Goal: Find specific page/section: Find specific page/section

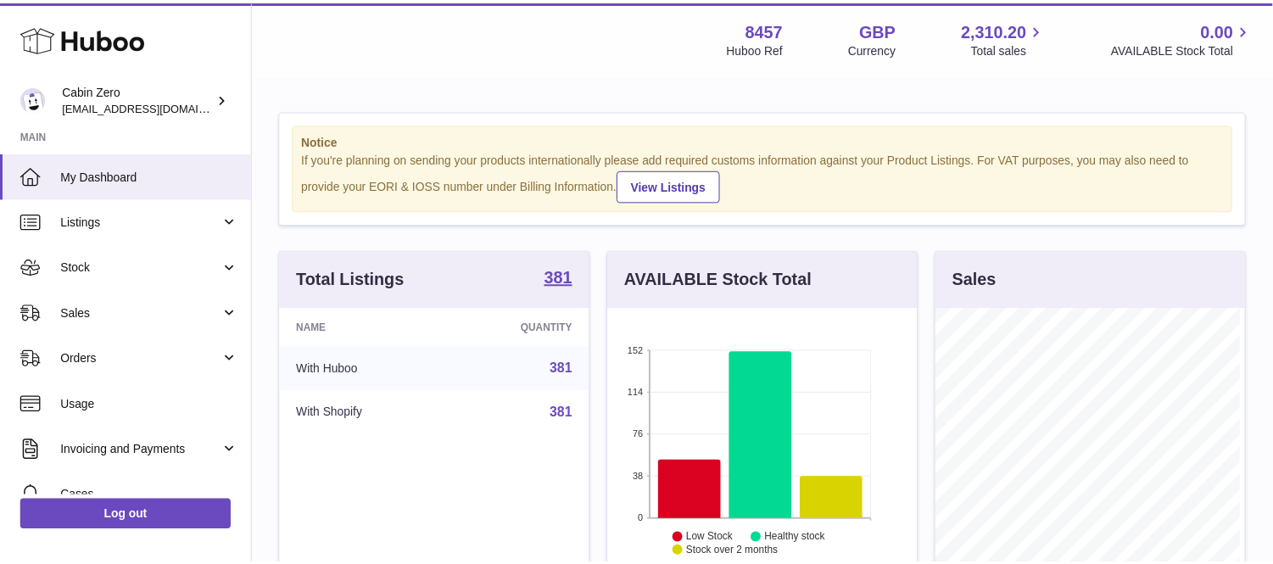
scroll to position [265, 312]
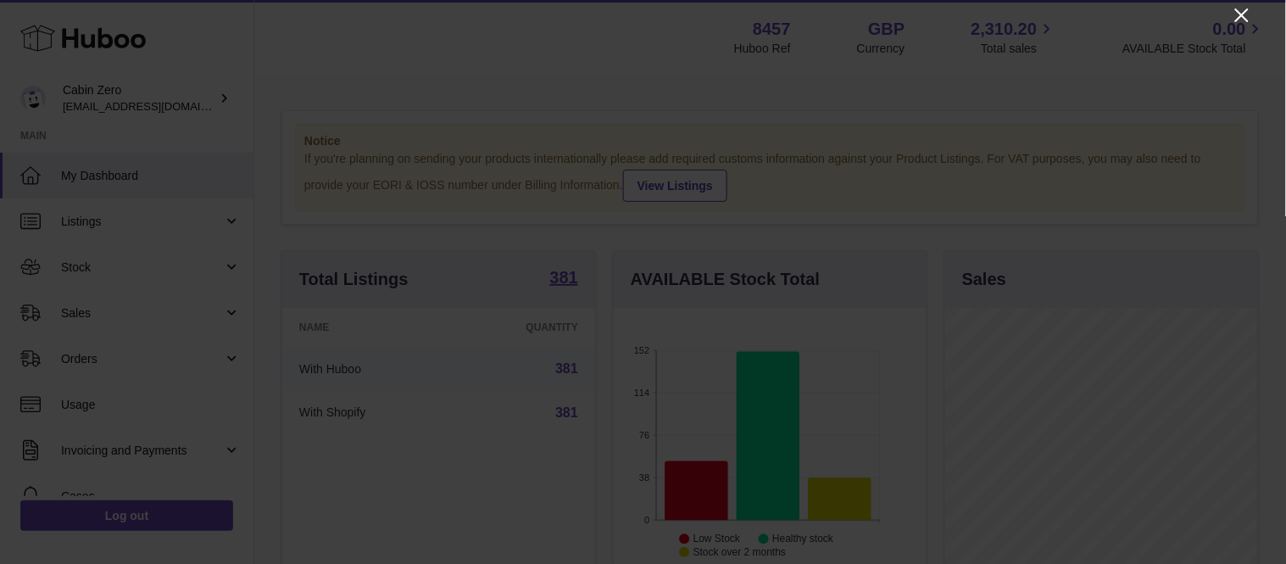
click at [1238, 13] on icon "Close" at bounding box center [1242, 15] width 20 height 20
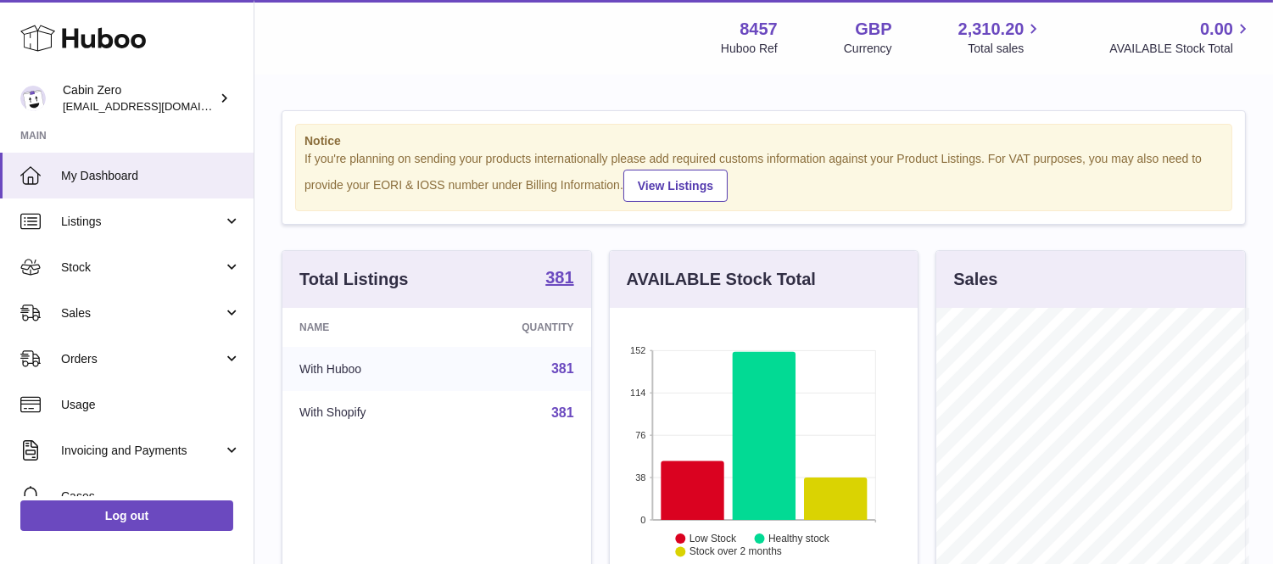
scroll to position [847783, 847739]
click at [563, 371] on link "381" at bounding box center [562, 368] width 23 height 14
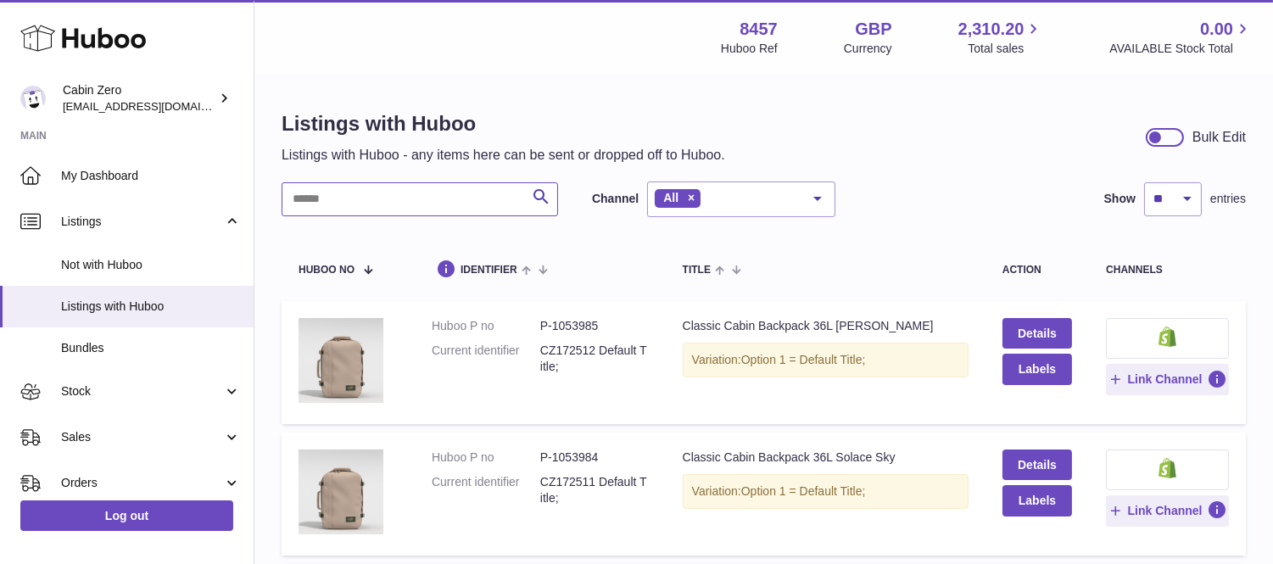
click at [332, 189] on input "text" at bounding box center [420, 199] width 276 height 34
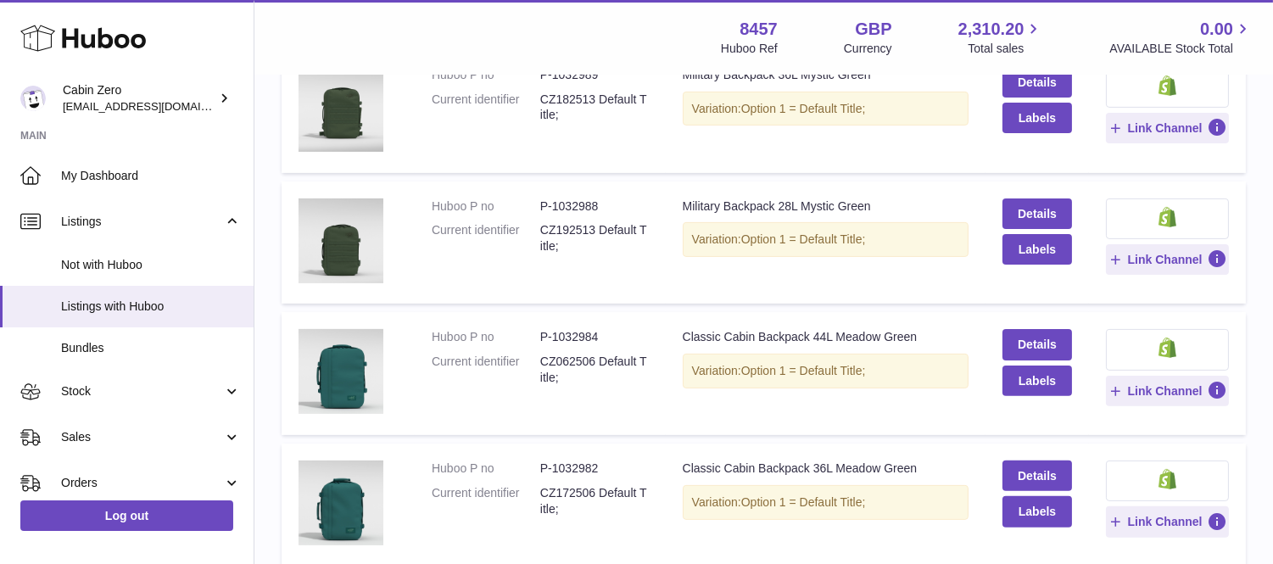
scroll to position [1224, 0]
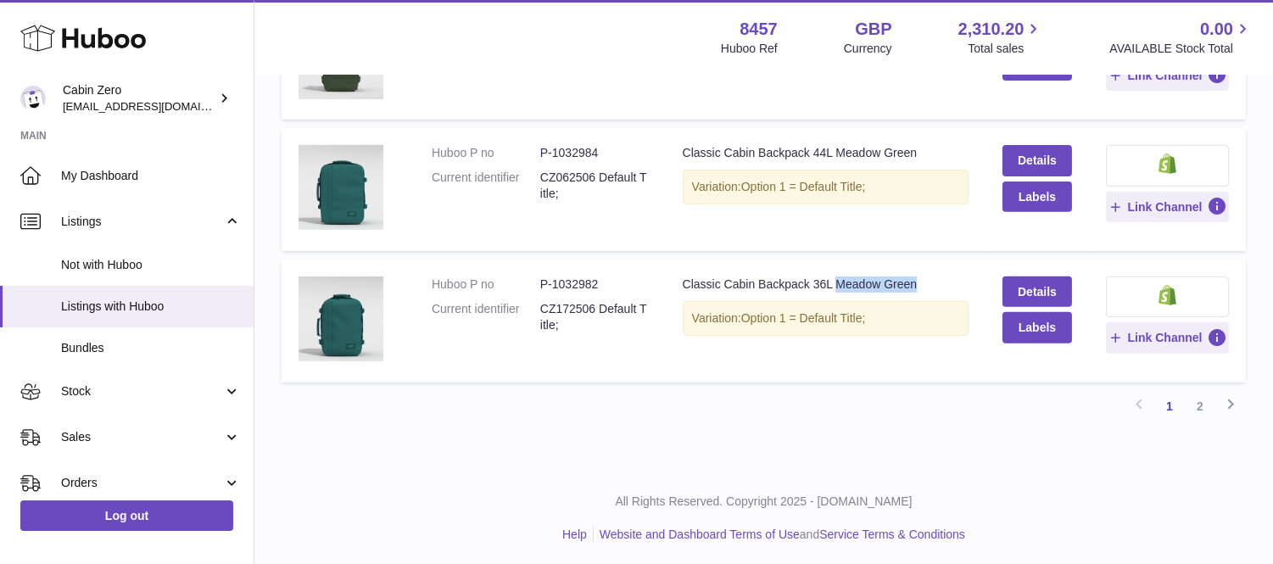
drag, startPoint x: 848, startPoint y: 281, endPoint x: 939, endPoint y: 276, distance: 90.8
click at [939, 276] on div "Classic Cabin Backpack 36L Meadow Green" at bounding box center [826, 284] width 286 height 16
copy div "Meadow Green"
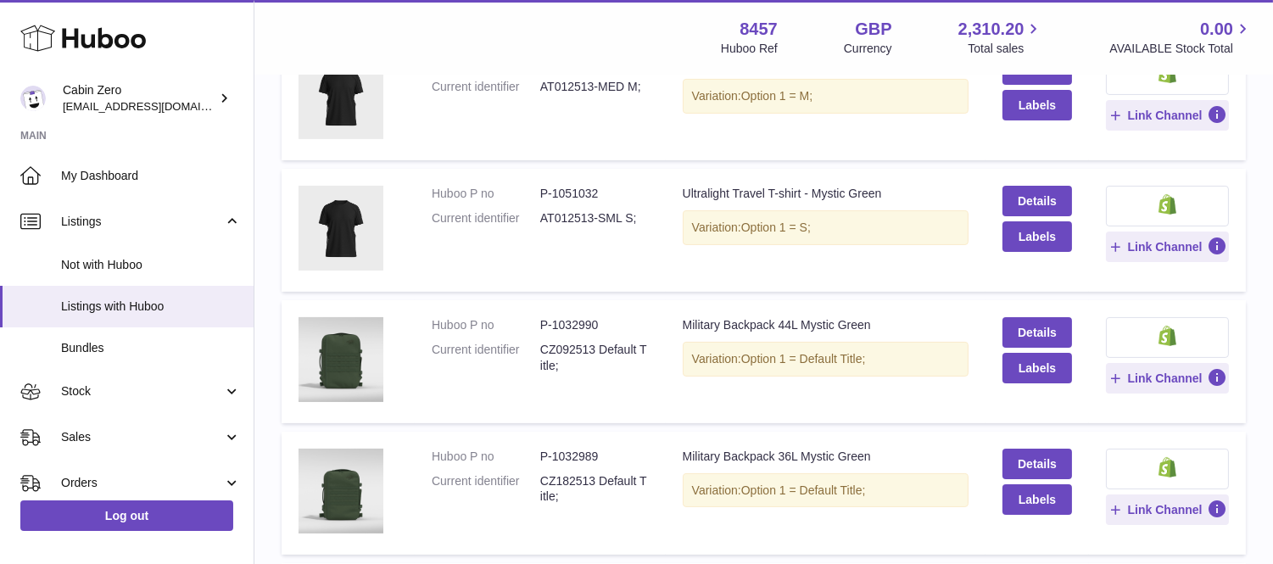
scroll to position [0, 0]
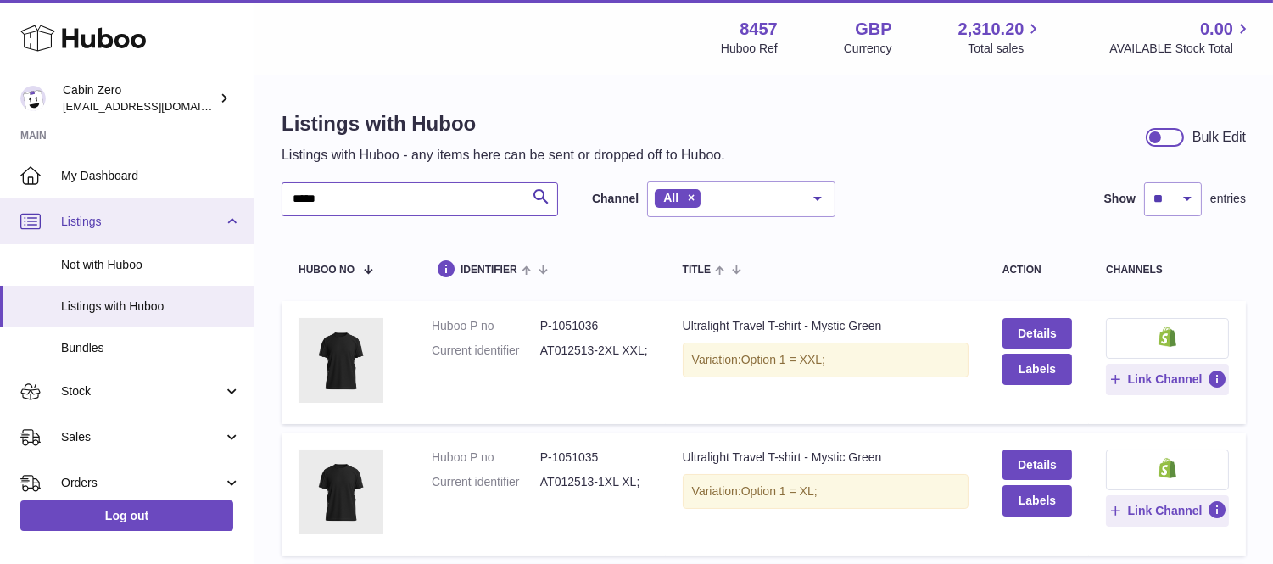
drag, startPoint x: 354, startPoint y: 195, endPoint x: 240, endPoint y: 208, distance: 115.2
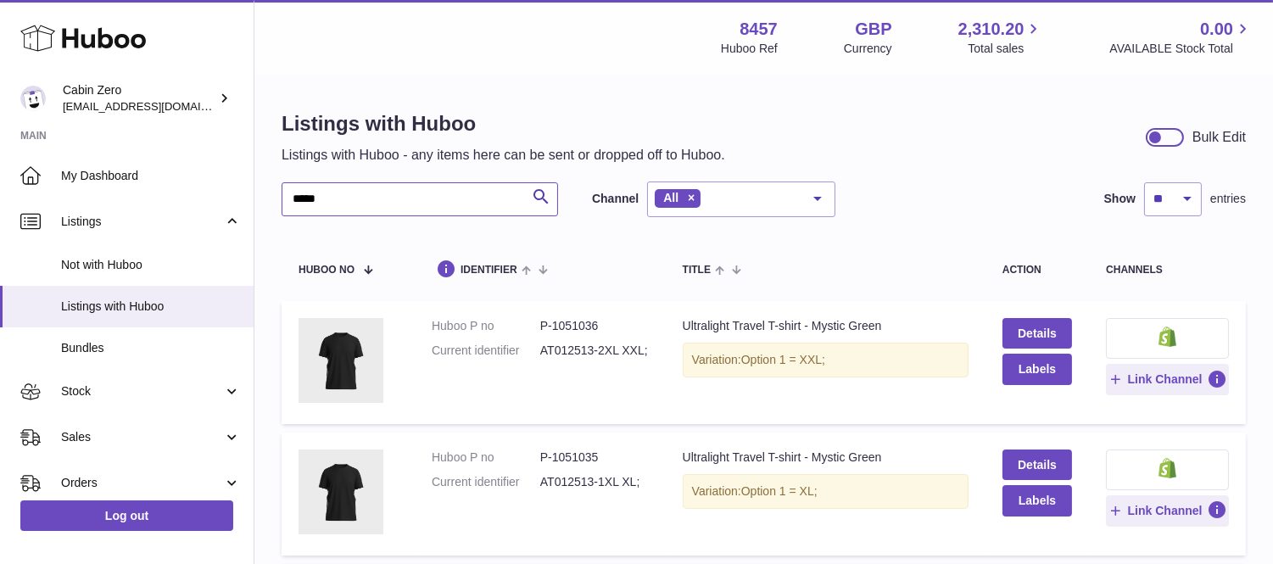
paste input "*******"
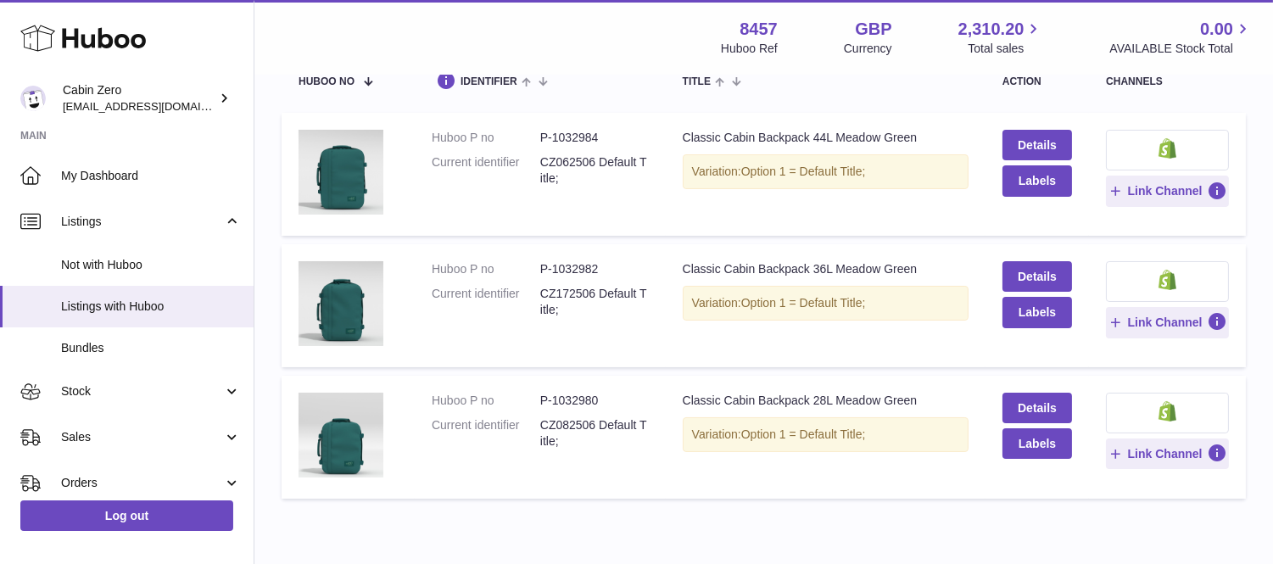
scroll to position [264, 0]
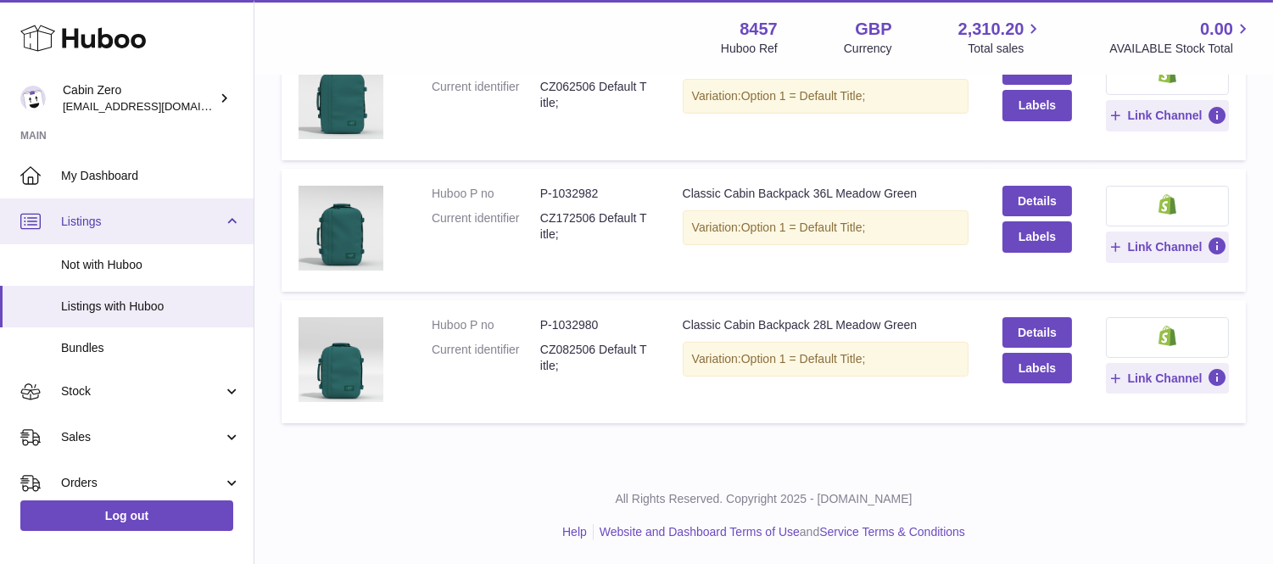
type input "**********"
click at [74, 216] on span "Listings" at bounding box center [142, 222] width 162 height 16
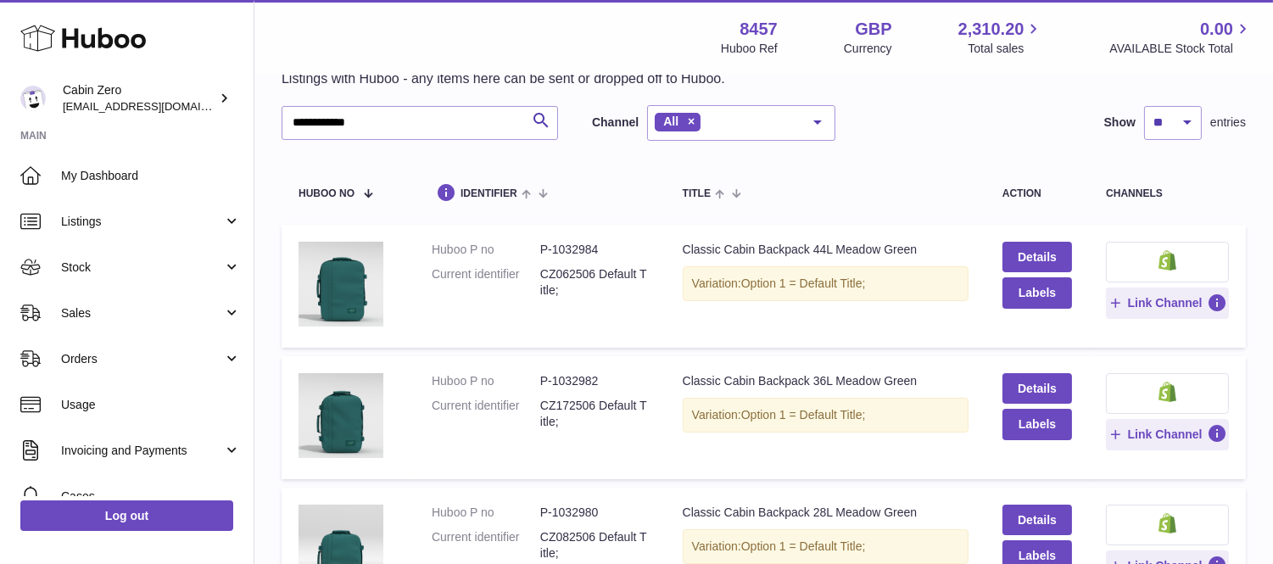
scroll to position [75, 0]
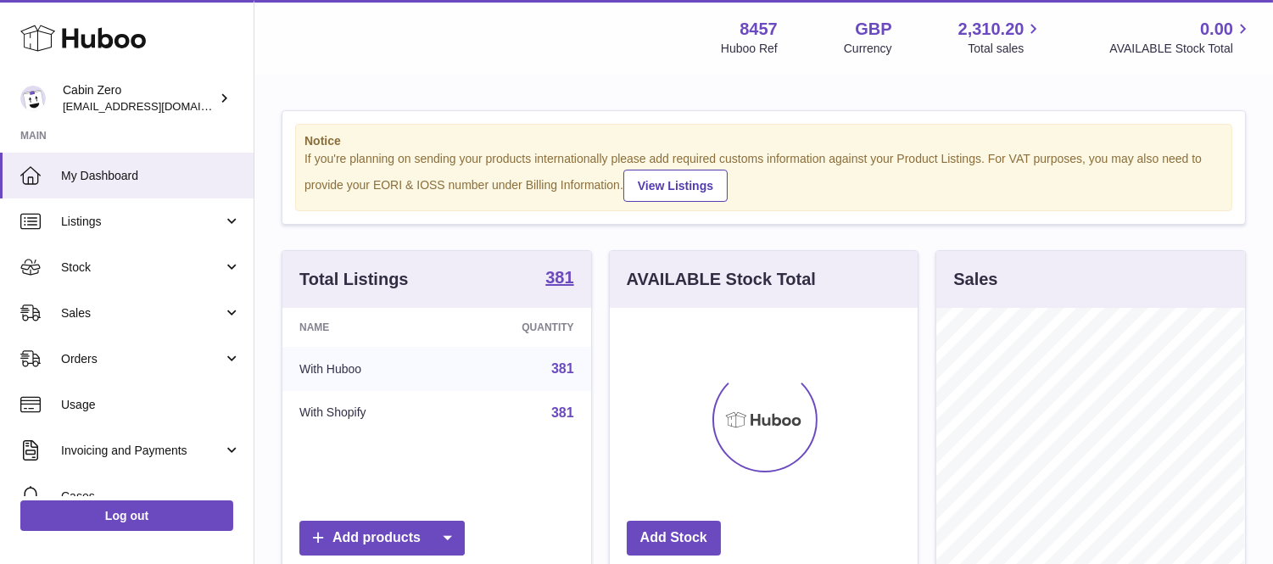
scroll to position [265, 308]
